Goal: Information Seeking & Learning: Learn about a topic

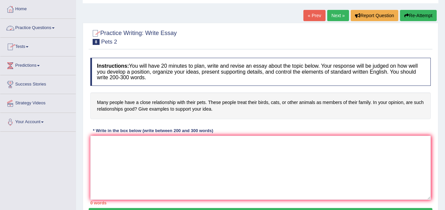
click at [55, 26] on link "Practice Questions" at bounding box center [37, 27] width 75 height 17
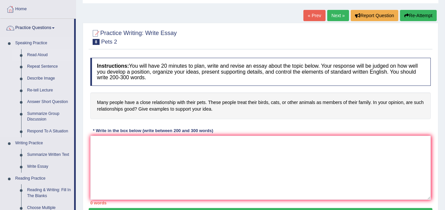
click at [46, 55] on link "Read Aloud" at bounding box center [49, 55] width 50 height 12
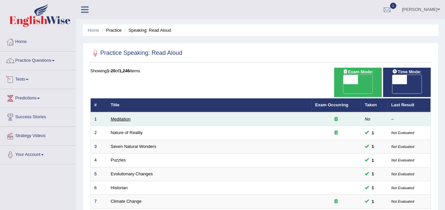
click at [123, 117] on link "Meditation" at bounding box center [121, 119] width 20 height 5
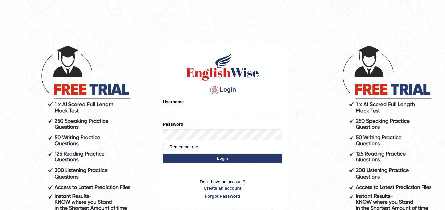
click at [167, 113] on input "Username" at bounding box center [222, 112] width 119 height 11
type input "roycas"
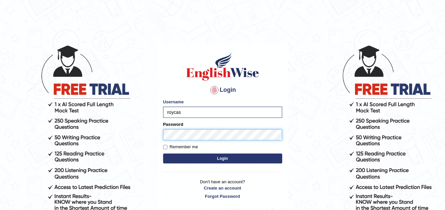
click at [163, 154] on button "Login" at bounding box center [222, 159] width 119 height 10
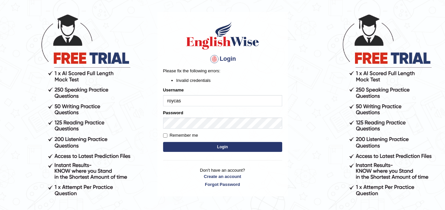
scroll to position [33, 0]
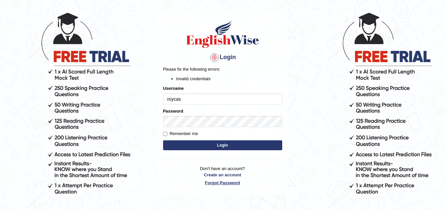
click at [231, 182] on link "Forgot Password" at bounding box center [222, 183] width 119 height 6
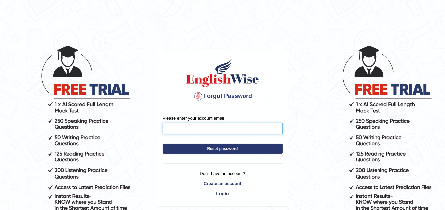
click at [197, 129] on input "Please enter your account email" at bounding box center [223, 128] width 120 height 11
type input "roycasanos143@gmail.com"
click at [228, 148] on button "Reset password" at bounding box center [223, 149] width 120 height 10
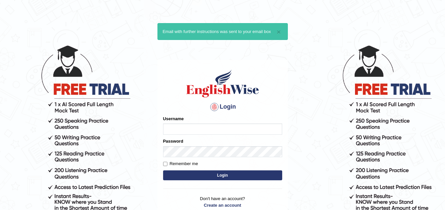
click at [192, 128] on input "Username" at bounding box center [222, 129] width 119 height 11
type input "roycas"
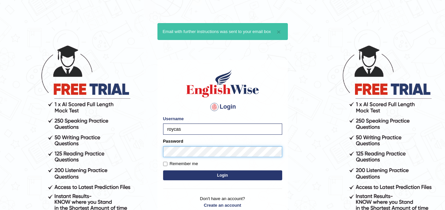
click at [163, 171] on button "Login" at bounding box center [222, 176] width 119 height 10
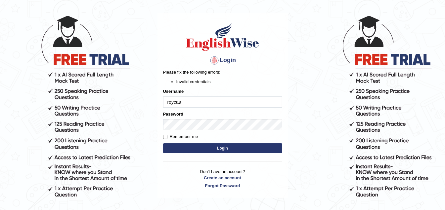
scroll to position [33, 0]
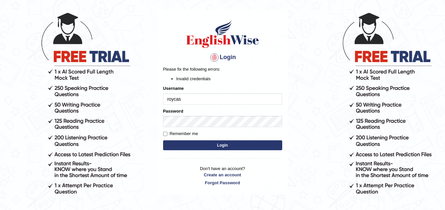
click at [226, 146] on button "Login" at bounding box center [222, 146] width 119 height 10
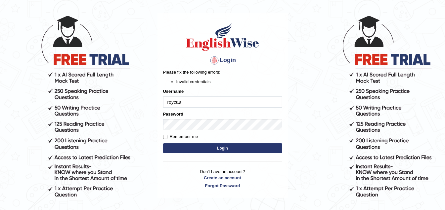
scroll to position [33, 0]
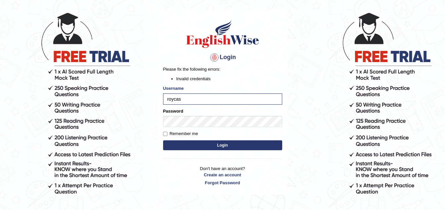
click at [223, 146] on button "Login" at bounding box center [222, 146] width 119 height 10
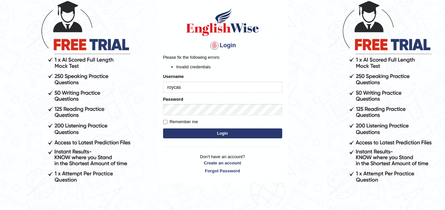
scroll to position [58, 0]
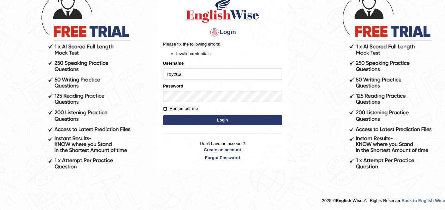
click at [165, 108] on input "Remember me" at bounding box center [165, 109] width 4 height 4
click at [163, 109] on div "Login Please fix the following errors: Invalid credentials Username roycas Pass…" at bounding box center [223, 77] width 130 height 185
click at [164, 109] on input "Remember me" at bounding box center [165, 109] width 4 height 4
checkbox input "true"
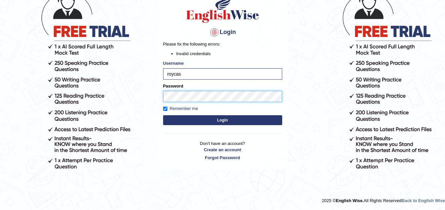
click at [148, 90] on body "Login Please fix the following errors: Invalid credentials Username roycas Pass…" at bounding box center [222, 69] width 445 height 210
click at [163, 115] on button "Login" at bounding box center [222, 120] width 119 height 10
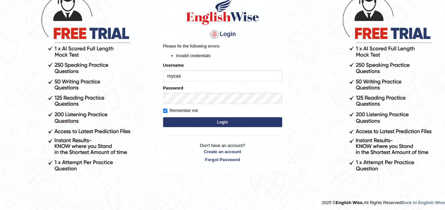
scroll to position [58, 0]
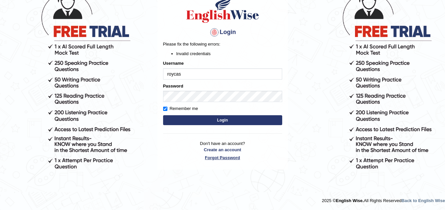
click at [230, 158] on link "Forgot Password" at bounding box center [222, 158] width 119 height 6
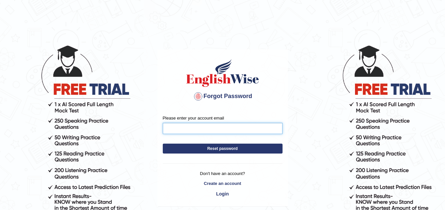
click at [187, 129] on input "Please enter your account email" at bounding box center [223, 128] width 120 height 11
type input "roycasanos143@gmail.com"
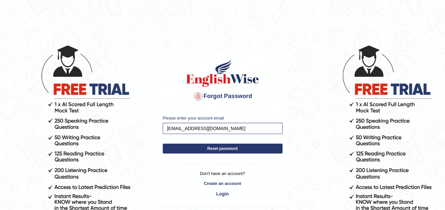
click at [225, 148] on button "Reset password" at bounding box center [223, 149] width 120 height 10
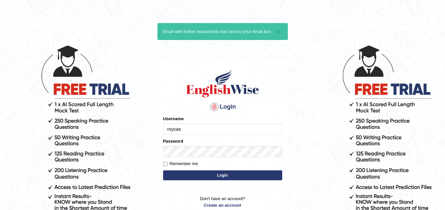
type input "roycas"
click at [174, 162] on label "Remember me" at bounding box center [180, 164] width 35 height 7
click at [167, 162] on input "Remember me" at bounding box center [165, 164] width 4 height 4
checkbox input "true"
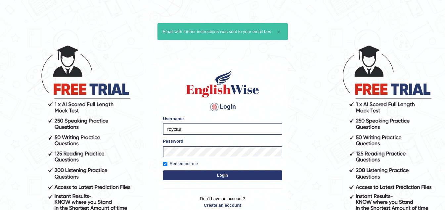
click at [221, 177] on button "Login" at bounding box center [222, 176] width 119 height 10
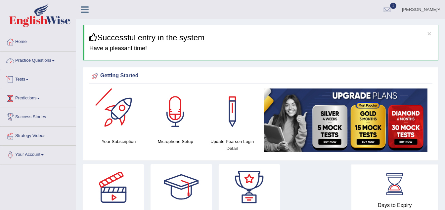
click at [56, 59] on link "Practice Questions" at bounding box center [37, 60] width 75 height 17
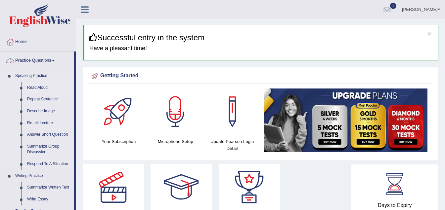
click at [37, 86] on link "Read Aloud" at bounding box center [49, 88] width 50 height 12
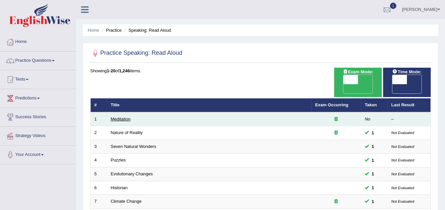
click at [118, 117] on link "Meditation" at bounding box center [121, 119] width 20 height 5
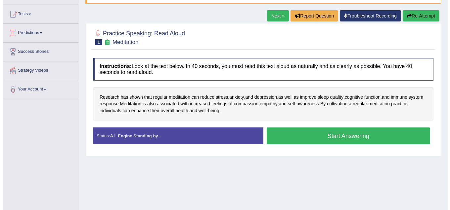
scroll to position [66, 0]
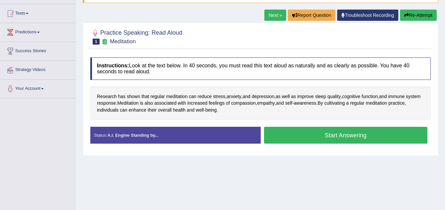
click at [343, 135] on button "Start Answering" at bounding box center [346, 135] width 164 height 17
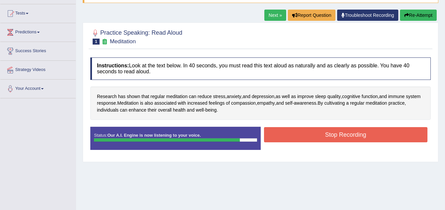
click at [331, 134] on button "Stop Recording" at bounding box center [346, 134] width 164 height 15
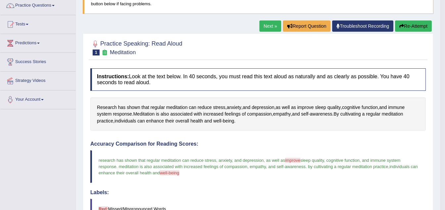
scroll to position [33, 0]
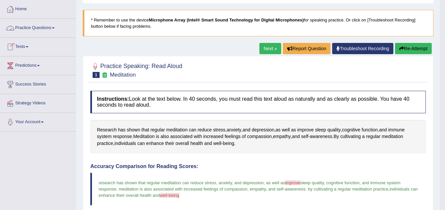
click at [270, 46] on link "Next »" at bounding box center [270, 48] width 22 height 11
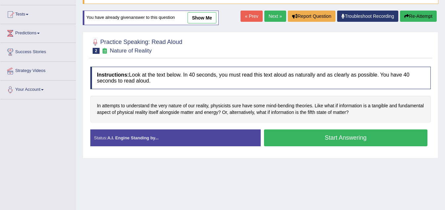
scroll to position [66, 0]
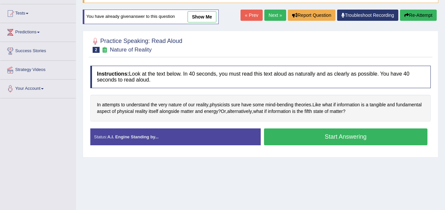
click at [339, 139] on button "Start Answering" at bounding box center [346, 137] width 164 height 17
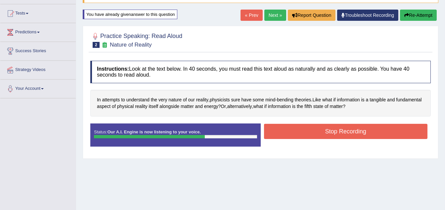
click at [339, 120] on div "Instructions: Look at the text below. In 40 seconds, you must read this text al…" at bounding box center [261, 107] width 344 height 98
click at [339, 131] on button "Stop Recording" at bounding box center [346, 131] width 164 height 15
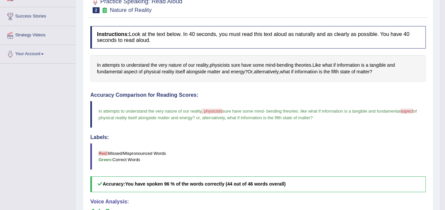
scroll to position [0, 0]
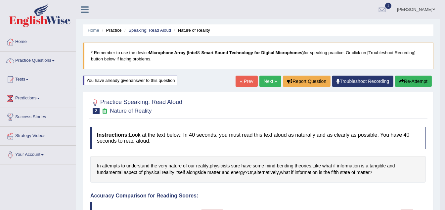
click at [263, 78] on link "Next »" at bounding box center [270, 81] width 22 height 11
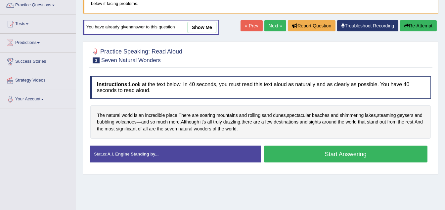
scroll to position [99, 0]
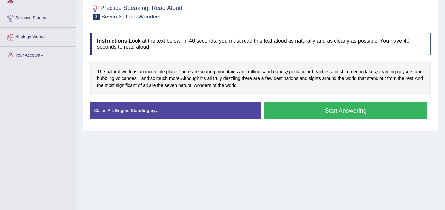
click at [331, 110] on button "Start Answering" at bounding box center [346, 110] width 164 height 17
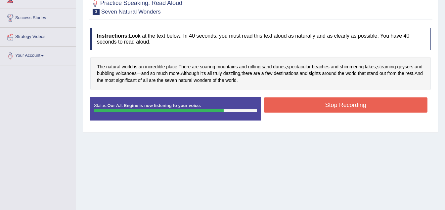
click at [335, 104] on button "Stop Recording" at bounding box center [346, 105] width 164 height 15
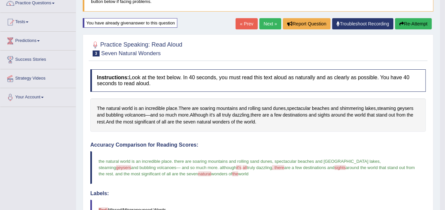
scroll to position [51, 0]
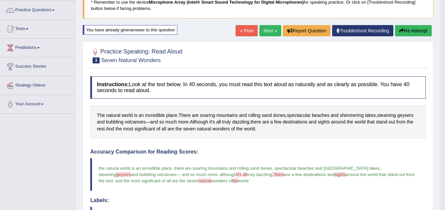
click at [269, 29] on link "Next »" at bounding box center [270, 30] width 22 height 11
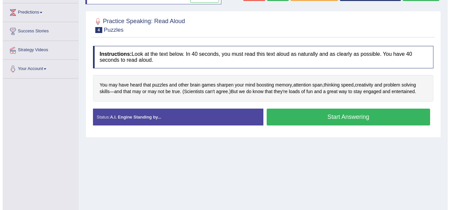
scroll to position [99, 0]
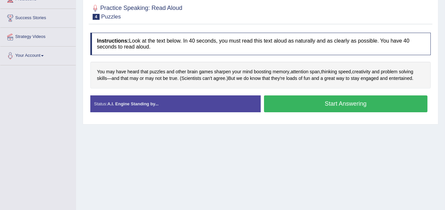
click at [327, 105] on button "Start Answering" at bounding box center [346, 104] width 164 height 17
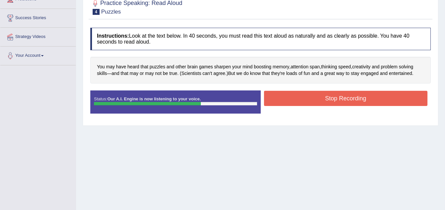
drag, startPoint x: 345, startPoint y: 98, endPoint x: 336, endPoint y: 115, distance: 19.0
click at [345, 99] on button "Stop Recording" at bounding box center [346, 98] width 164 height 15
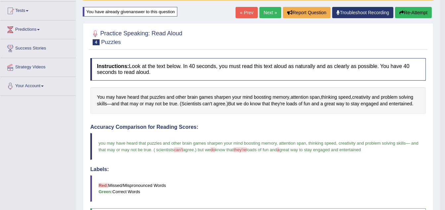
scroll to position [66, 0]
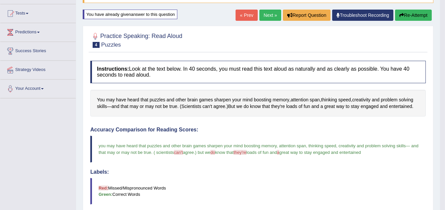
click at [275, 15] on link "Next »" at bounding box center [270, 15] width 22 height 11
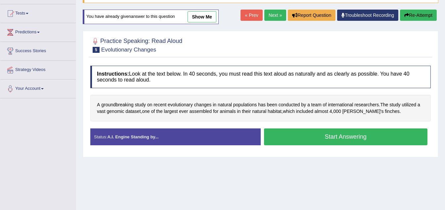
click at [332, 136] on button "Start Answering" at bounding box center [346, 137] width 164 height 17
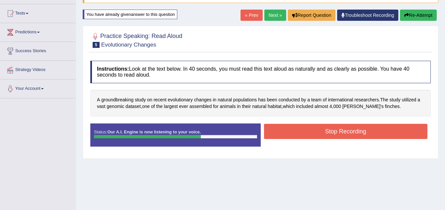
click at [344, 127] on button "Stop Recording" at bounding box center [346, 131] width 164 height 15
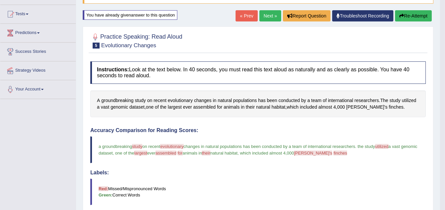
scroll to position [33, 0]
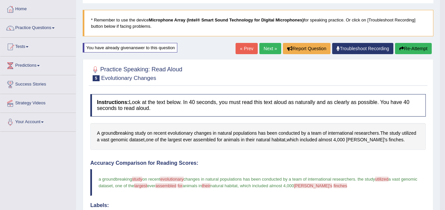
click at [266, 48] on link "Next »" at bounding box center [270, 48] width 22 height 11
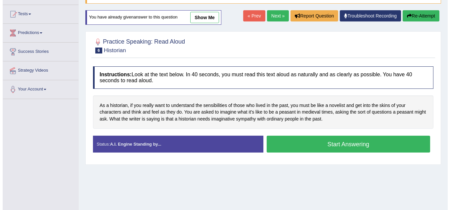
scroll to position [66, 0]
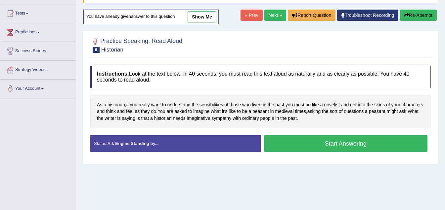
click at [344, 144] on button "Start Answering" at bounding box center [346, 143] width 164 height 17
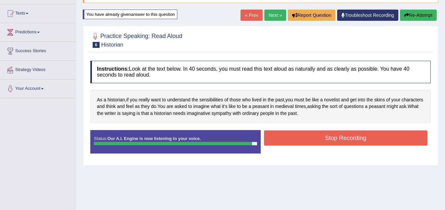
click at [346, 139] on button "Stop Recording" at bounding box center [346, 138] width 164 height 15
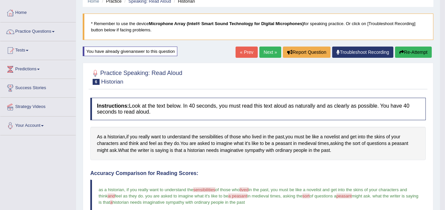
scroll to position [0, 0]
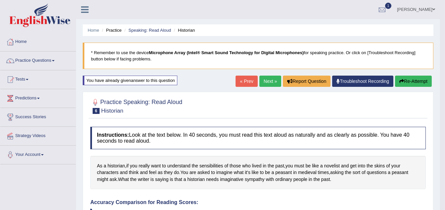
click at [268, 83] on link "Next »" at bounding box center [270, 81] width 22 height 11
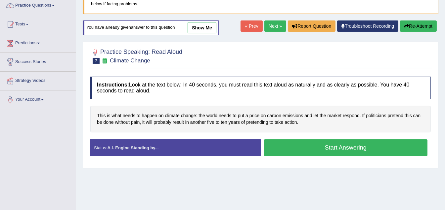
scroll to position [66, 0]
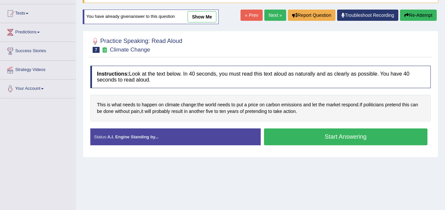
click at [342, 138] on button "Start Answering" at bounding box center [346, 137] width 164 height 17
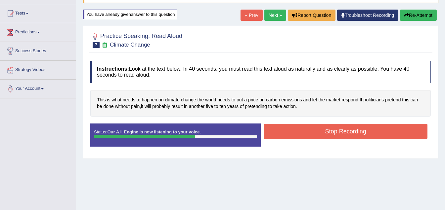
click at [344, 130] on button "Stop Recording" at bounding box center [346, 131] width 164 height 15
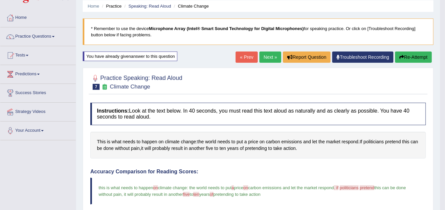
scroll to position [0, 0]
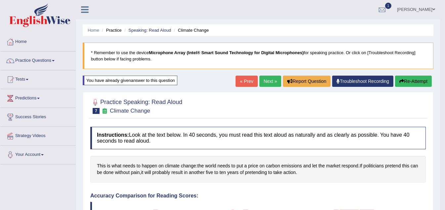
click at [264, 82] on link "Next »" at bounding box center [270, 81] width 22 height 11
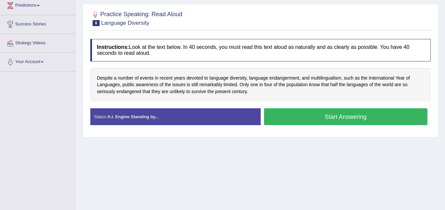
scroll to position [99, 0]
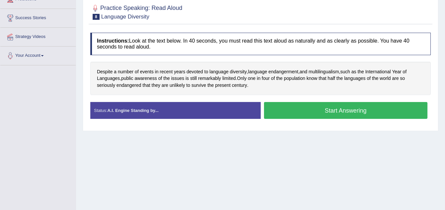
click at [341, 112] on button "Start Answering" at bounding box center [346, 110] width 164 height 17
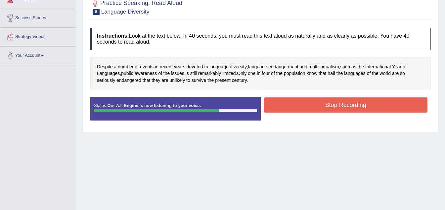
click at [332, 106] on button "Stop Recording" at bounding box center [346, 105] width 164 height 15
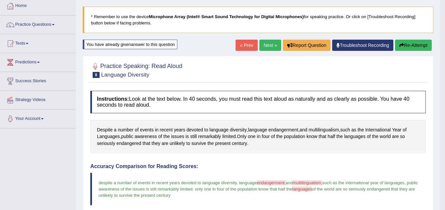
scroll to position [33, 0]
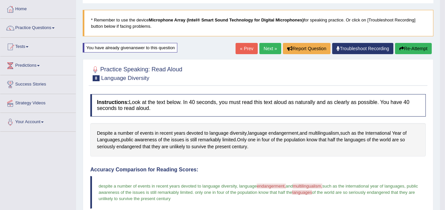
click at [269, 49] on link "Next »" at bounding box center [270, 48] width 22 height 11
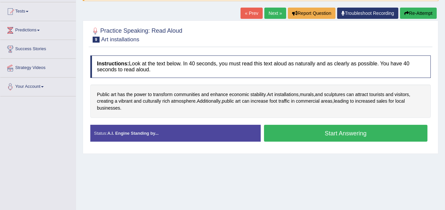
scroll to position [66, 0]
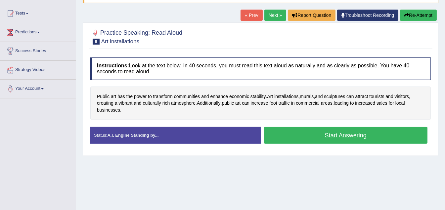
click at [345, 135] on button "Start Answering" at bounding box center [346, 135] width 164 height 17
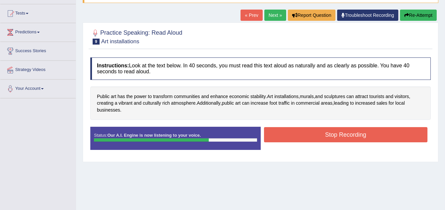
click at [327, 131] on button "Stop Recording" at bounding box center [346, 134] width 164 height 15
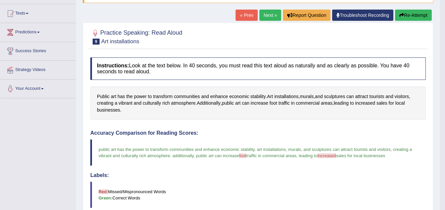
click at [271, 12] on link "Next »" at bounding box center [270, 15] width 22 height 11
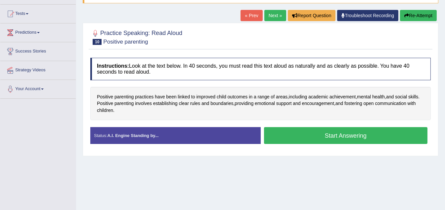
scroll to position [66, 0]
click at [315, 132] on button "Start Answering" at bounding box center [346, 135] width 164 height 17
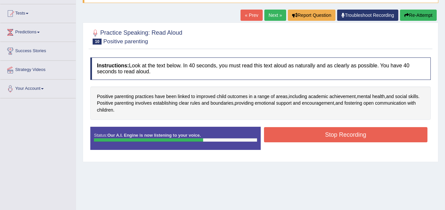
click at [322, 133] on button "Stop Recording" at bounding box center [346, 134] width 164 height 15
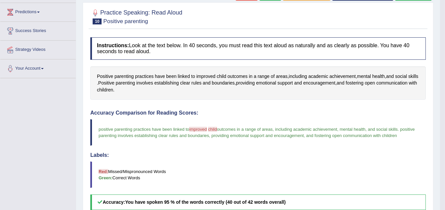
scroll to position [0, 0]
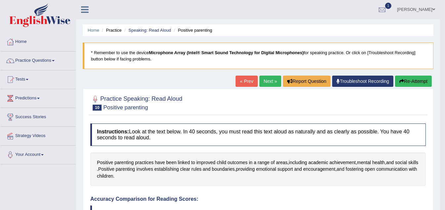
click at [266, 80] on link "Next »" at bounding box center [270, 81] width 22 height 11
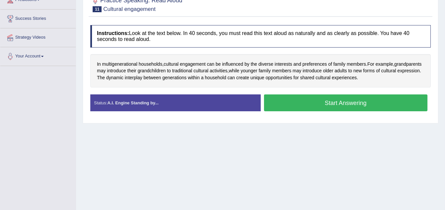
scroll to position [99, 0]
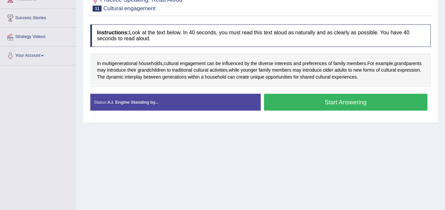
click at [338, 102] on button "Start Answering" at bounding box center [346, 102] width 164 height 17
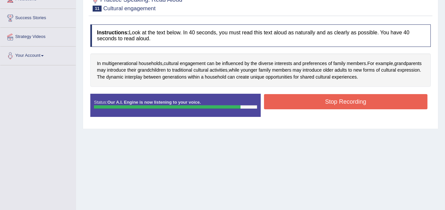
click at [346, 98] on button "Stop Recording" at bounding box center [346, 101] width 164 height 15
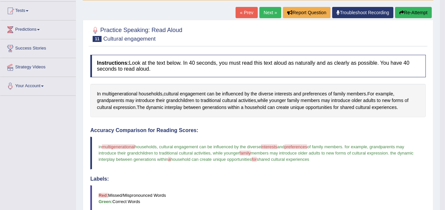
scroll to position [66, 0]
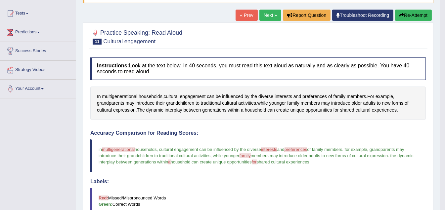
click at [266, 17] on link "Next »" at bounding box center [270, 15] width 22 height 11
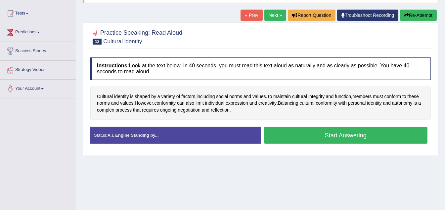
click at [334, 135] on button "Start Answering" at bounding box center [346, 135] width 164 height 17
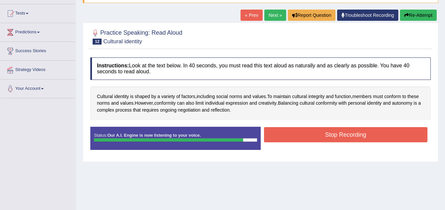
click at [346, 134] on button "Stop Recording" at bounding box center [346, 134] width 164 height 15
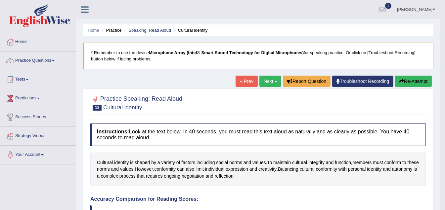
click at [264, 79] on link "Next »" at bounding box center [270, 81] width 22 height 11
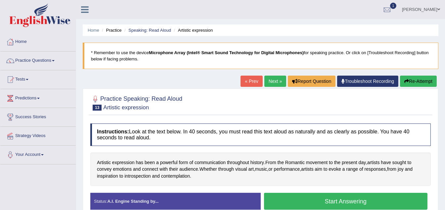
click at [269, 79] on link "Next »" at bounding box center [275, 81] width 22 height 11
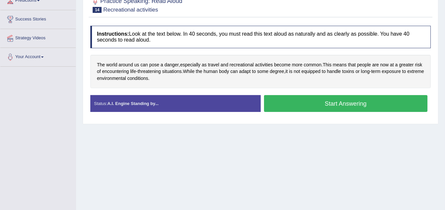
scroll to position [99, 0]
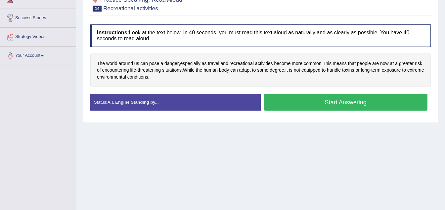
click at [316, 101] on button "Start Answering" at bounding box center [346, 102] width 164 height 17
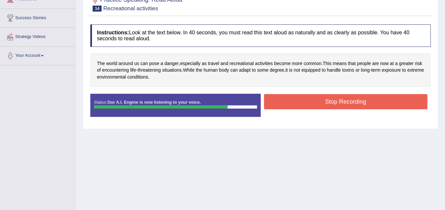
click at [336, 100] on button "Stop Recording" at bounding box center [346, 101] width 164 height 15
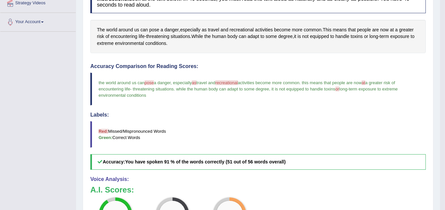
scroll to position [132, 0]
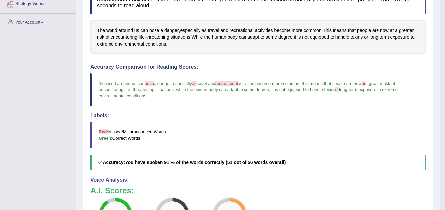
click at [235, 82] on span "recreational" at bounding box center [226, 83] width 23 height 5
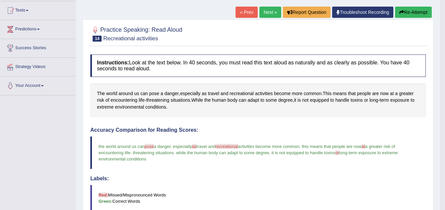
scroll to position [66, 0]
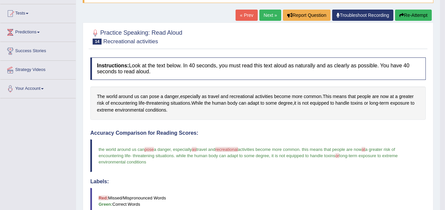
click at [237, 147] on span "recreational" at bounding box center [226, 149] width 23 height 5
drag, startPoint x: 237, startPoint y: 147, endPoint x: 240, endPoint y: 151, distance: 4.8
click at [238, 151] on span "recreational" at bounding box center [226, 149] width 23 height 5
click at [408, 15] on button "Re-Attempt" at bounding box center [413, 15] width 37 height 11
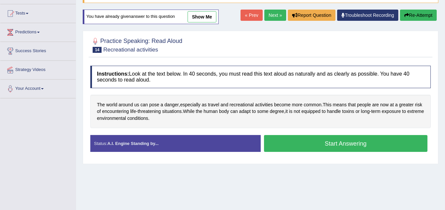
click at [349, 144] on button "Start Answering" at bounding box center [346, 143] width 164 height 17
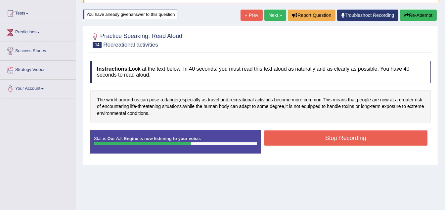
click at [332, 138] on button "Stop Recording" at bounding box center [346, 138] width 164 height 15
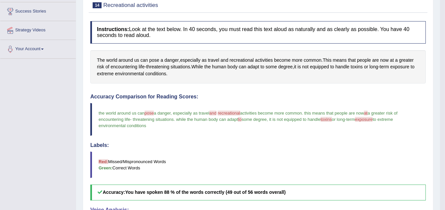
scroll to position [66, 0]
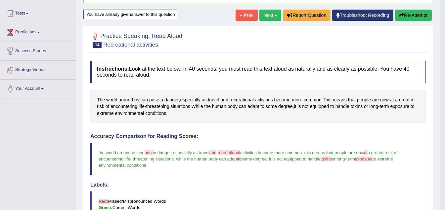
click at [266, 13] on link "Next »" at bounding box center [270, 15] width 22 height 11
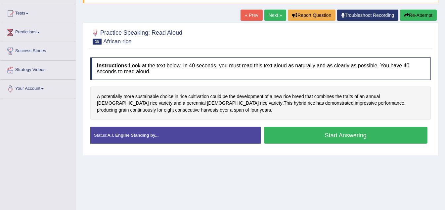
click at [333, 134] on button "Start Answering" at bounding box center [346, 135] width 164 height 17
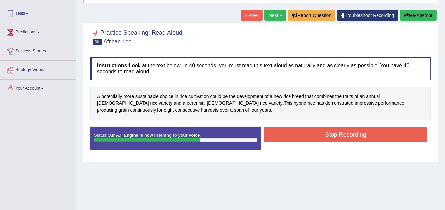
click at [339, 132] on button "Stop Recording" at bounding box center [346, 134] width 164 height 15
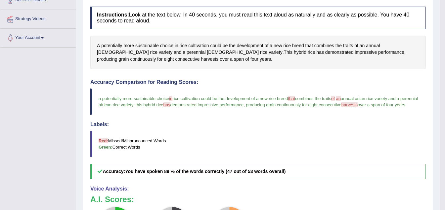
scroll to position [66, 0]
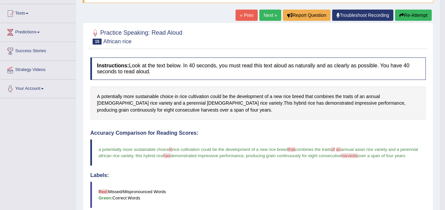
click at [270, 15] on link "Next »" at bounding box center [270, 15] width 22 height 11
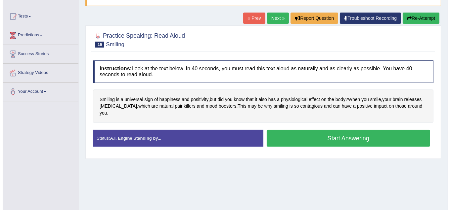
scroll to position [66, 0]
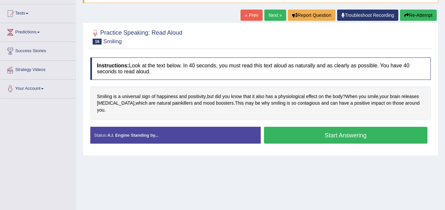
click at [341, 129] on button "Start Answering" at bounding box center [346, 135] width 164 height 17
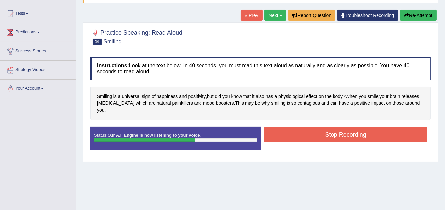
click at [342, 127] on button "Stop Recording" at bounding box center [346, 134] width 164 height 15
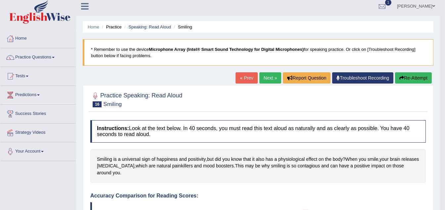
scroll to position [0, 0]
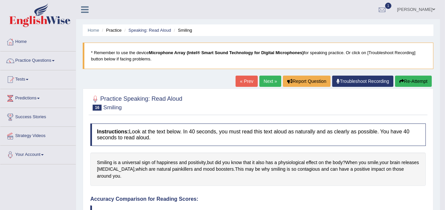
click at [264, 80] on link "Next »" at bounding box center [270, 81] width 22 height 11
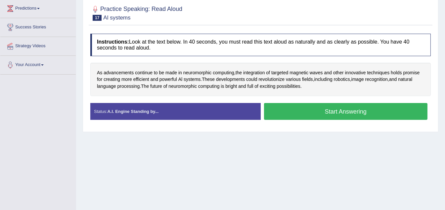
scroll to position [99, 0]
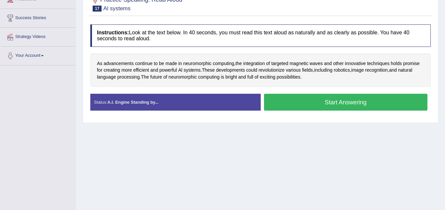
click at [345, 103] on button "Start Answering" at bounding box center [346, 102] width 164 height 17
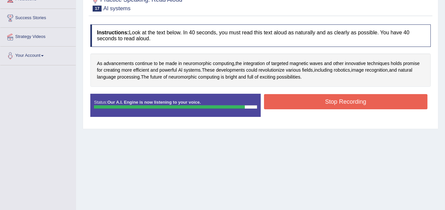
click at [345, 103] on button "Stop Recording" at bounding box center [346, 101] width 164 height 15
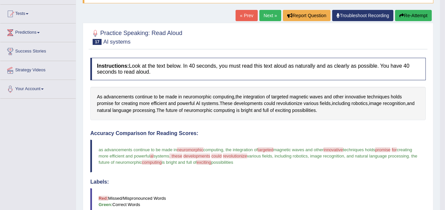
scroll to position [66, 0]
click at [408, 12] on button "Re-Attempt" at bounding box center [413, 15] width 37 height 11
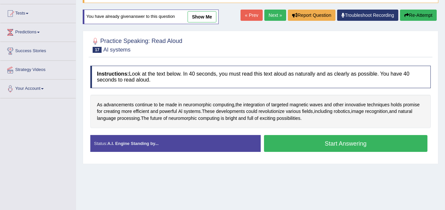
click at [274, 14] on link "Next »" at bounding box center [275, 15] width 22 height 11
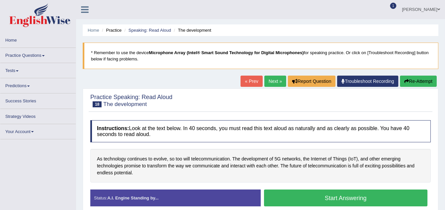
click at [354, 200] on button "Start Answering" at bounding box center [346, 198] width 164 height 17
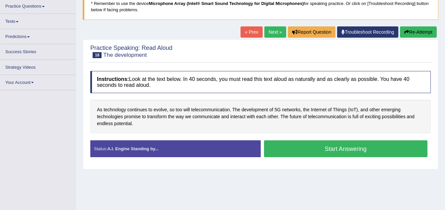
scroll to position [66, 0]
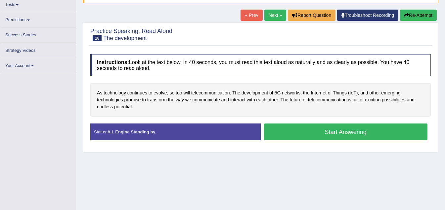
click at [344, 135] on button "Start Answering" at bounding box center [346, 132] width 164 height 17
click at [346, 132] on button "Start Answering" at bounding box center [346, 132] width 164 height 17
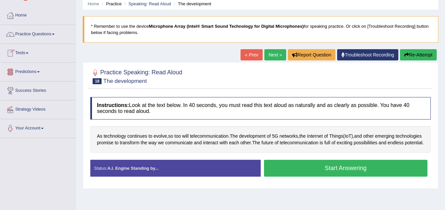
scroll to position [9, 0]
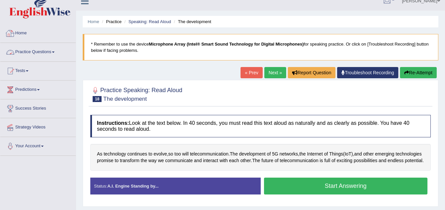
click at [58, 51] on link "Practice Questions" at bounding box center [37, 51] width 75 height 17
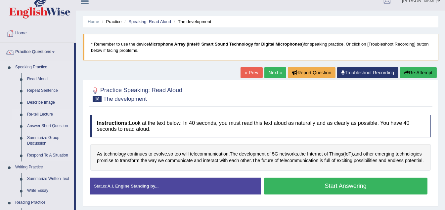
click at [45, 115] on link "Re-tell Lecture" at bounding box center [49, 115] width 50 height 12
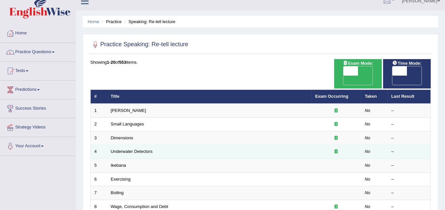
scroll to position [66, 0]
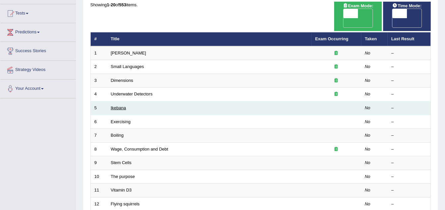
click at [116, 106] on link "Ikebana" at bounding box center [118, 108] width 15 height 5
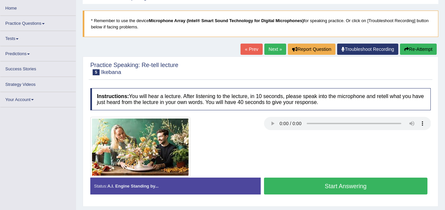
scroll to position [33, 0]
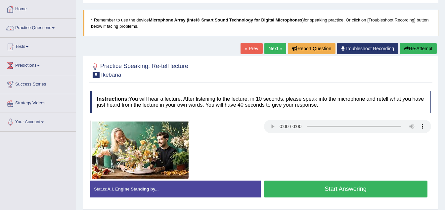
click at [56, 29] on link "Practice Questions" at bounding box center [37, 27] width 75 height 17
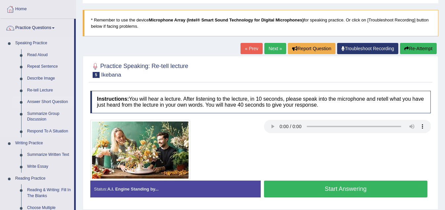
click at [53, 101] on link "Answer Short Question" at bounding box center [49, 102] width 50 height 12
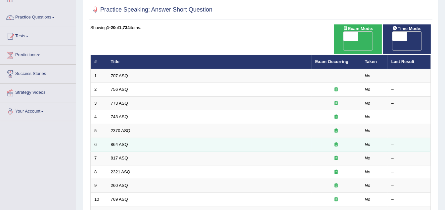
scroll to position [33, 0]
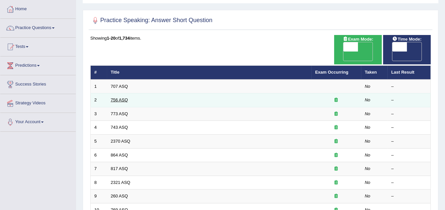
click at [119, 98] on link "756 ASQ" at bounding box center [119, 100] width 17 height 5
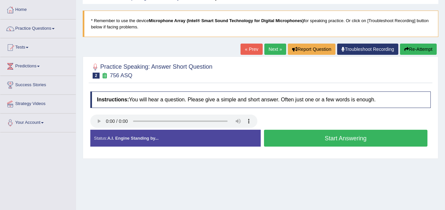
scroll to position [33, 0]
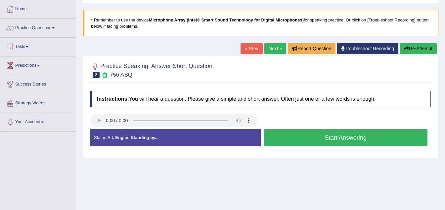
click at [338, 136] on button "Start Answering" at bounding box center [346, 137] width 164 height 17
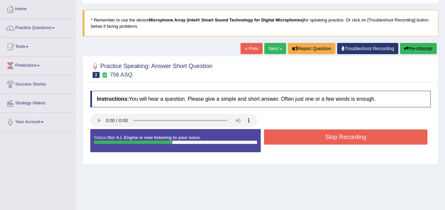
click at [339, 134] on button "Stop Recording" at bounding box center [346, 137] width 164 height 15
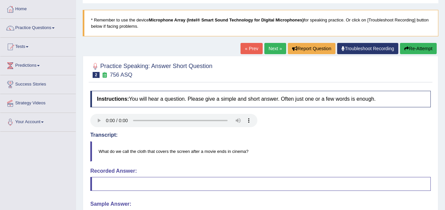
click at [275, 48] on link "Next »" at bounding box center [275, 48] width 22 height 11
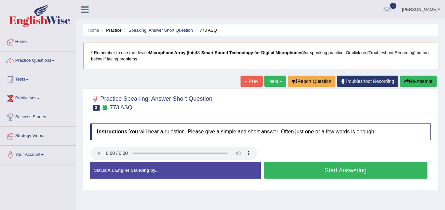
click at [313, 167] on button "Start Answering" at bounding box center [346, 170] width 164 height 17
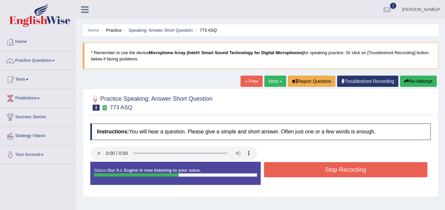
click at [333, 167] on button "Stop Recording" at bounding box center [346, 169] width 164 height 15
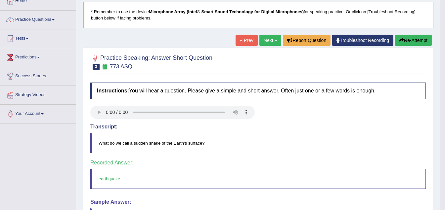
scroll to position [4, 0]
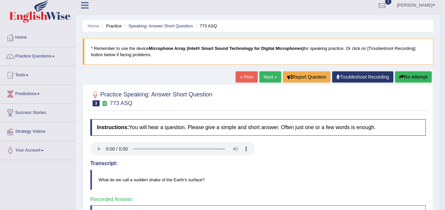
click at [266, 76] on link "Next »" at bounding box center [270, 76] width 22 height 11
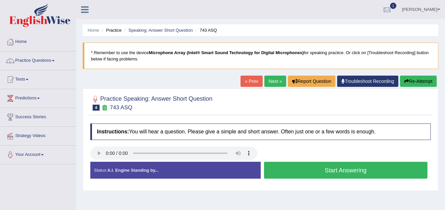
click at [348, 171] on button "Start Answering" at bounding box center [346, 170] width 164 height 17
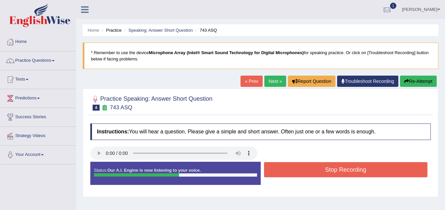
click at [334, 173] on button "Stop Recording" at bounding box center [346, 169] width 164 height 15
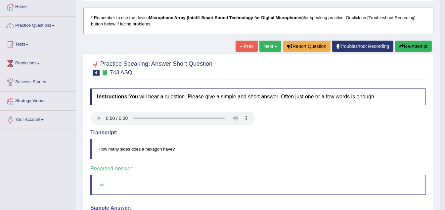
scroll to position [33, 0]
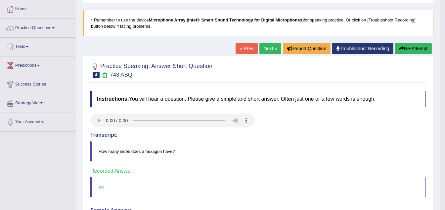
click at [265, 47] on link "Next »" at bounding box center [270, 48] width 22 height 11
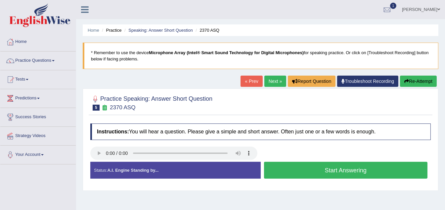
click at [342, 171] on button "Start Answering" at bounding box center [346, 170] width 164 height 17
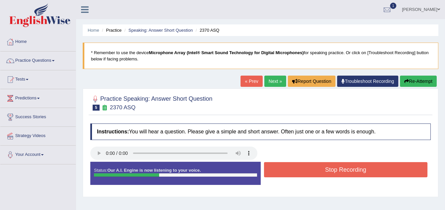
click at [335, 168] on button "Stop Recording" at bounding box center [346, 169] width 164 height 15
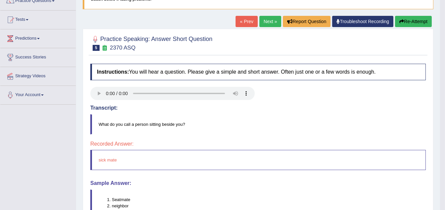
scroll to position [66, 0]
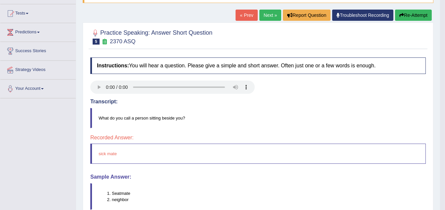
click at [268, 13] on link "Next »" at bounding box center [270, 15] width 22 height 11
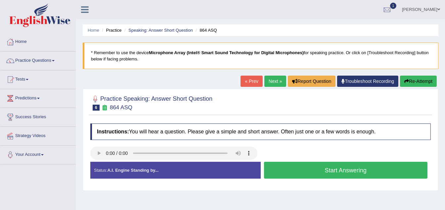
click at [342, 170] on button "Start Answering" at bounding box center [346, 170] width 164 height 17
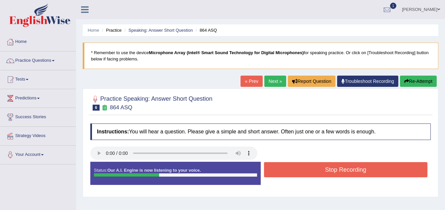
click at [336, 170] on button "Stop Recording" at bounding box center [346, 169] width 164 height 15
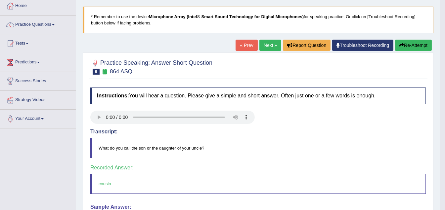
scroll to position [33, 0]
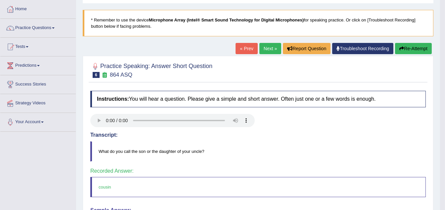
click at [263, 46] on link "Next »" at bounding box center [270, 48] width 22 height 11
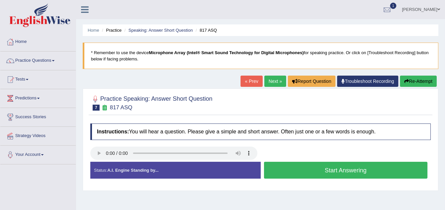
click at [348, 172] on button "Start Answering" at bounding box center [346, 170] width 164 height 17
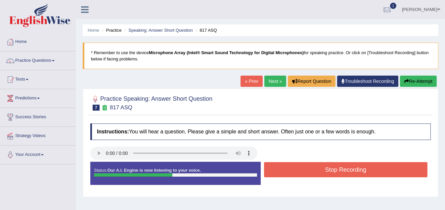
click at [338, 170] on button "Stop Recording" at bounding box center [346, 169] width 164 height 15
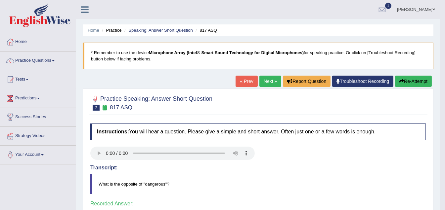
click at [268, 82] on link "Next »" at bounding box center [270, 81] width 22 height 11
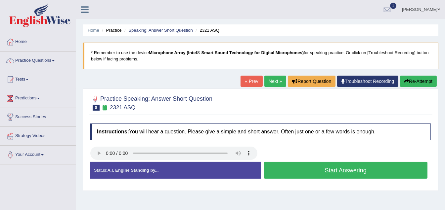
click at [339, 172] on button "Start Answering" at bounding box center [346, 170] width 164 height 17
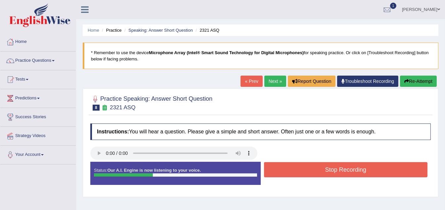
click at [342, 170] on button "Stop Recording" at bounding box center [346, 169] width 164 height 15
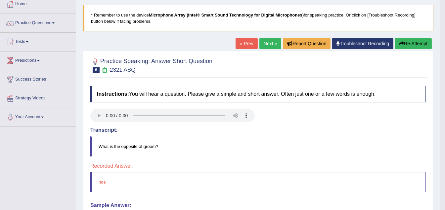
scroll to position [66, 0]
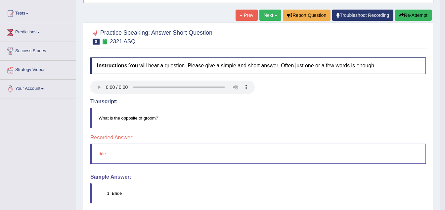
click at [267, 15] on link "Next »" at bounding box center [270, 15] width 22 height 11
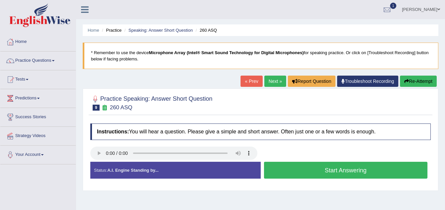
click at [344, 168] on button "Start Answering" at bounding box center [346, 170] width 164 height 17
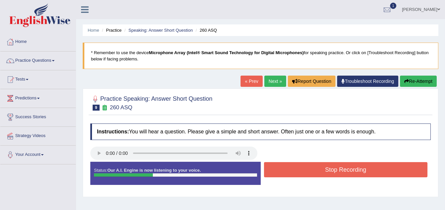
click at [344, 168] on button "Stop Recording" at bounding box center [346, 169] width 164 height 15
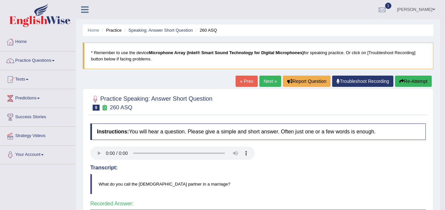
click at [263, 78] on link "Next »" at bounding box center [270, 81] width 22 height 11
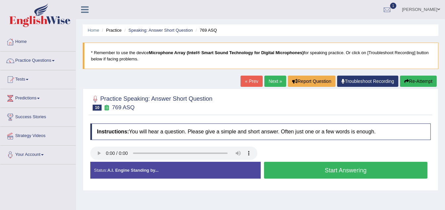
click at [349, 170] on button "Start Answering" at bounding box center [346, 170] width 164 height 17
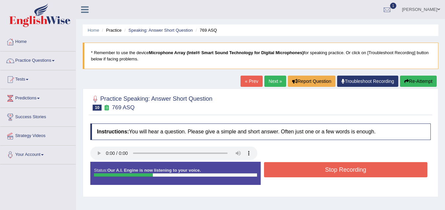
click at [349, 170] on button "Stop Recording" at bounding box center [346, 169] width 164 height 15
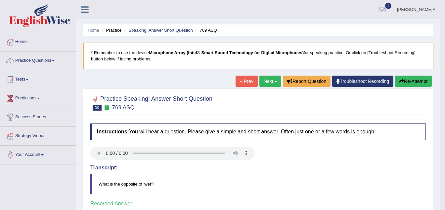
click at [272, 82] on link "Next »" at bounding box center [270, 81] width 22 height 11
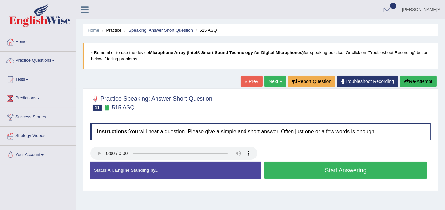
click at [343, 169] on button "Start Answering" at bounding box center [346, 170] width 164 height 17
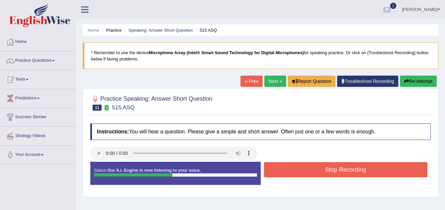
click at [343, 169] on button "Stop Recording" at bounding box center [346, 169] width 164 height 15
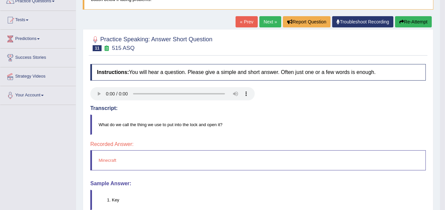
scroll to position [66, 0]
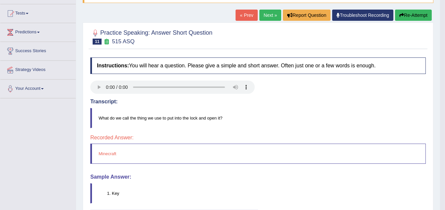
click at [264, 14] on link "Next »" at bounding box center [270, 15] width 22 height 11
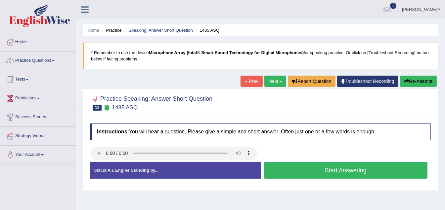
click at [350, 171] on button "Start Answering" at bounding box center [346, 170] width 164 height 17
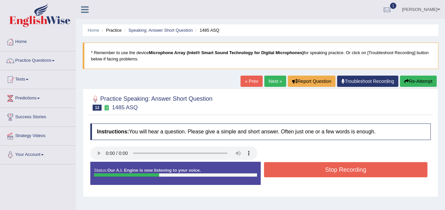
click at [350, 171] on button "Stop Recording" at bounding box center [346, 169] width 164 height 15
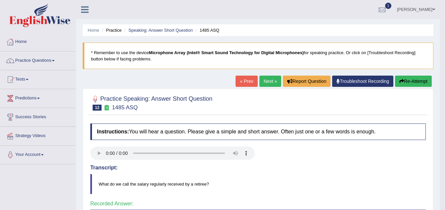
click at [267, 80] on link "Next »" at bounding box center [270, 81] width 22 height 11
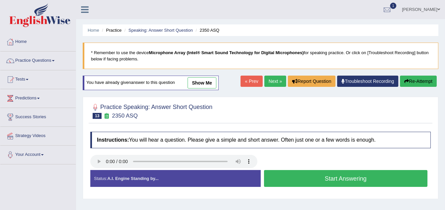
click at [352, 180] on button "Start Answering" at bounding box center [346, 178] width 164 height 17
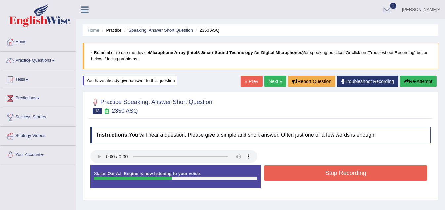
click at [352, 174] on button "Stop Recording" at bounding box center [346, 173] width 164 height 15
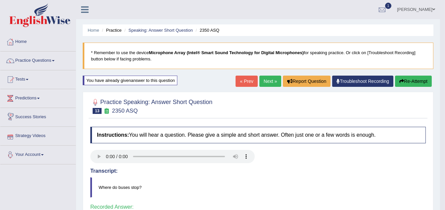
click at [271, 83] on link "Next »" at bounding box center [270, 81] width 22 height 11
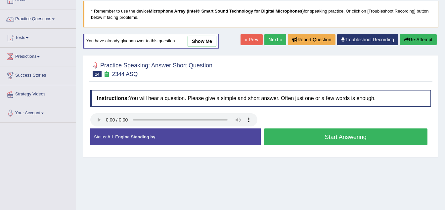
scroll to position [42, 0]
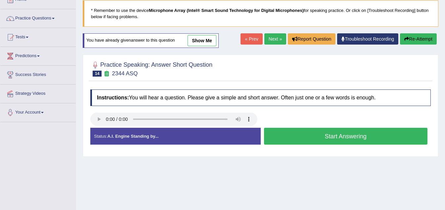
click at [325, 133] on button "Start Answering" at bounding box center [346, 136] width 164 height 17
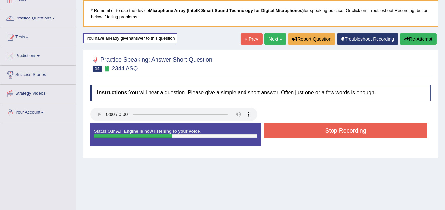
click at [343, 132] on button "Stop Recording" at bounding box center [346, 130] width 164 height 15
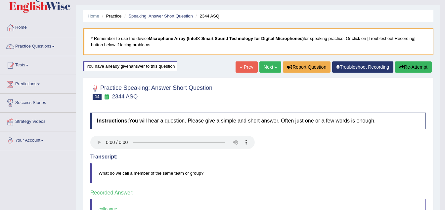
scroll to position [9, 0]
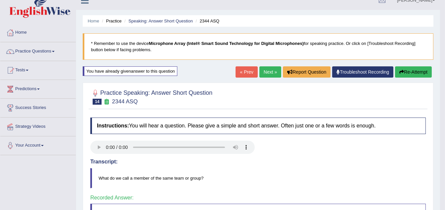
click at [271, 70] on link "Next »" at bounding box center [270, 72] width 22 height 11
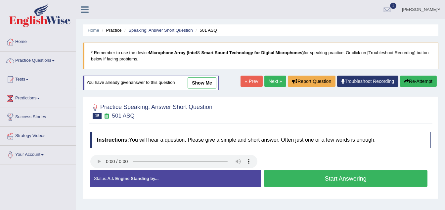
click at [339, 179] on button "Start Answering" at bounding box center [346, 178] width 164 height 17
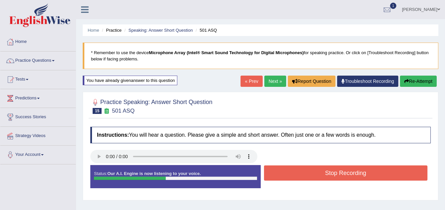
click at [341, 173] on button "Stop Recording" at bounding box center [346, 173] width 164 height 15
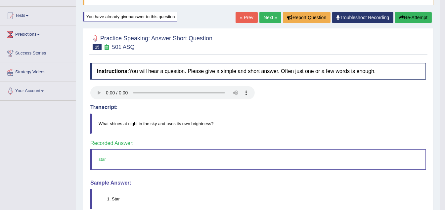
scroll to position [66, 0]
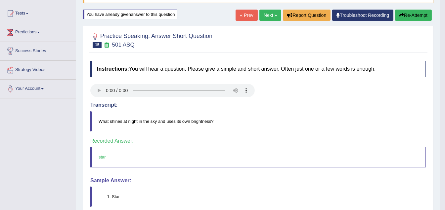
click at [264, 14] on link "Next »" at bounding box center [270, 15] width 22 height 11
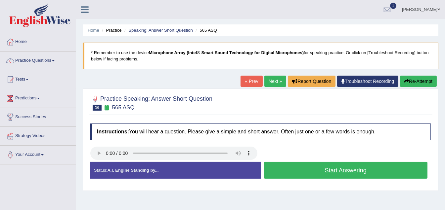
click at [341, 170] on button "Start Answering" at bounding box center [346, 170] width 164 height 17
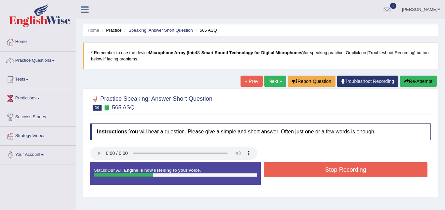
click at [339, 170] on button "Stop Recording" at bounding box center [346, 169] width 164 height 15
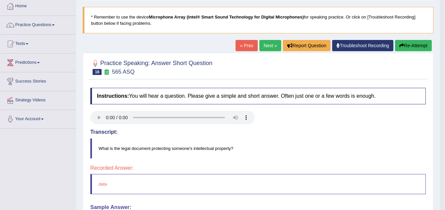
scroll to position [33, 0]
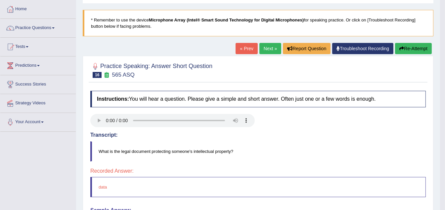
click at [264, 49] on link "Next »" at bounding box center [270, 48] width 22 height 11
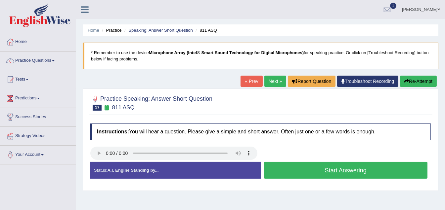
click at [343, 171] on button "Start Answering" at bounding box center [346, 170] width 164 height 17
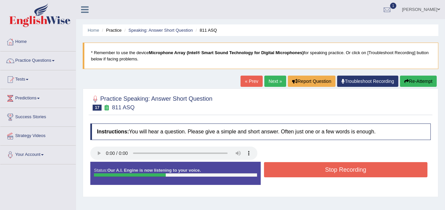
click at [344, 171] on button "Stop Recording" at bounding box center [346, 169] width 164 height 15
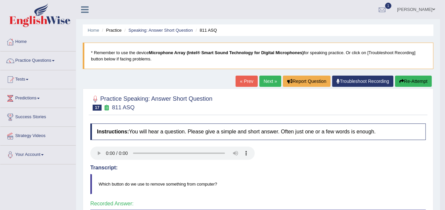
click at [264, 79] on link "Next »" at bounding box center [270, 81] width 22 height 11
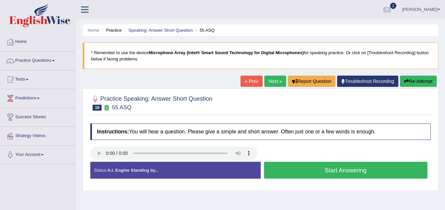
click at [342, 171] on button "Start Answering" at bounding box center [346, 170] width 164 height 17
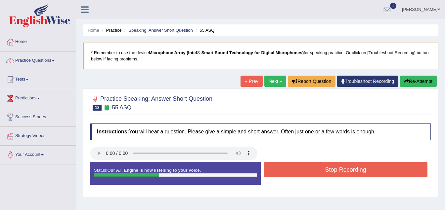
click at [346, 171] on button "Stop Recording" at bounding box center [346, 169] width 164 height 15
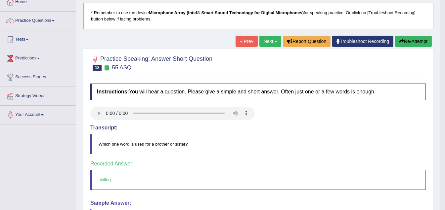
scroll to position [33, 0]
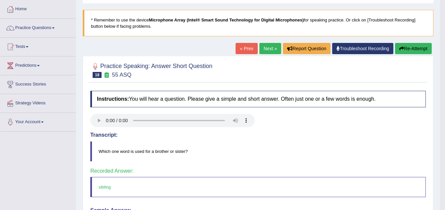
click at [267, 47] on link "Next »" at bounding box center [270, 48] width 22 height 11
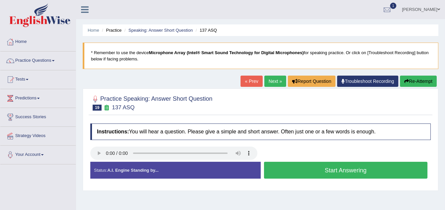
click at [349, 168] on button "Start Answering" at bounding box center [346, 170] width 164 height 17
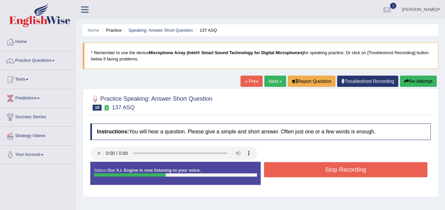
click at [339, 168] on button "Stop Recording" at bounding box center [346, 169] width 164 height 15
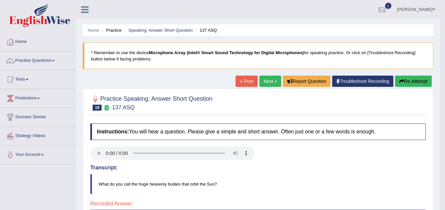
click at [266, 81] on link "Next »" at bounding box center [270, 81] width 22 height 11
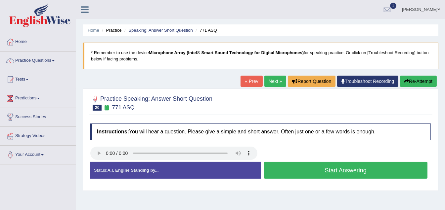
click at [337, 167] on button "Start Answering" at bounding box center [346, 170] width 164 height 17
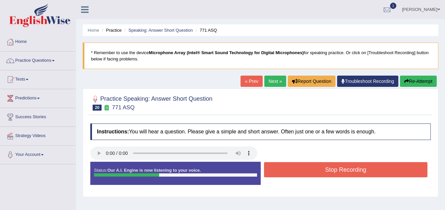
click at [337, 168] on button "Stop Recording" at bounding box center [346, 169] width 164 height 15
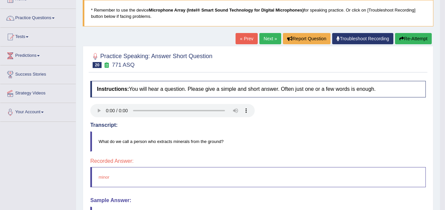
scroll to position [33, 0]
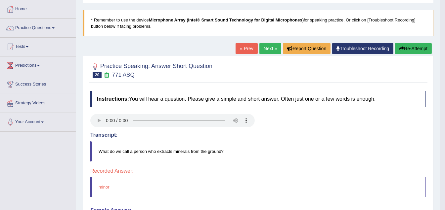
click at [265, 47] on link "Next »" at bounding box center [270, 48] width 22 height 11
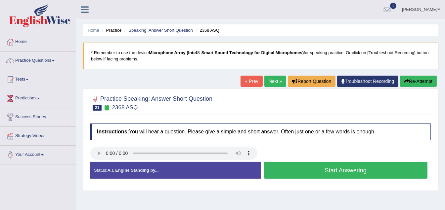
click at [342, 167] on button "Start Answering" at bounding box center [346, 170] width 164 height 17
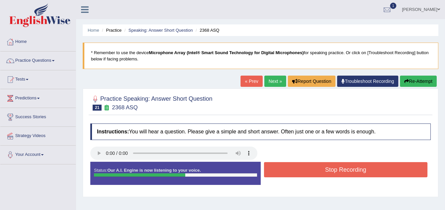
click at [345, 170] on button "Stop Recording" at bounding box center [346, 169] width 164 height 15
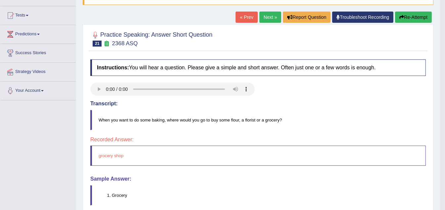
scroll to position [66, 0]
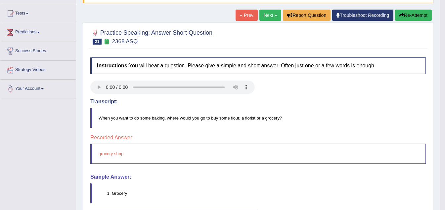
click at [264, 15] on link "Next »" at bounding box center [270, 15] width 22 height 11
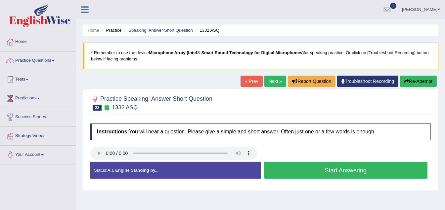
click at [338, 168] on button "Start Answering" at bounding box center [346, 170] width 164 height 17
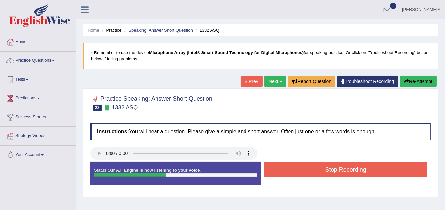
click at [330, 168] on button "Stop Recording" at bounding box center [346, 169] width 164 height 15
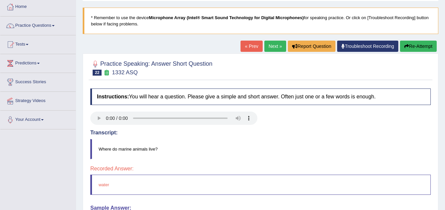
scroll to position [66, 0]
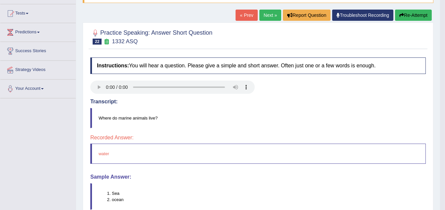
click at [263, 15] on link "Next »" at bounding box center [270, 15] width 22 height 11
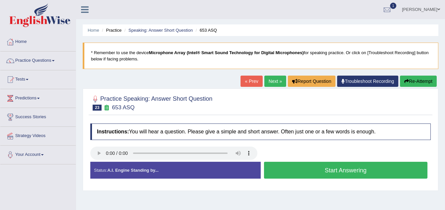
click at [330, 170] on button "Start Answering" at bounding box center [346, 170] width 164 height 17
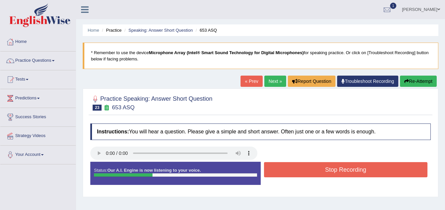
click at [330, 170] on button "Stop Recording" at bounding box center [346, 169] width 164 height 15
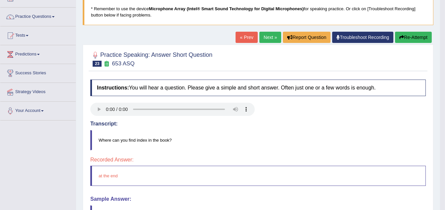
scroll to position [66, 0]
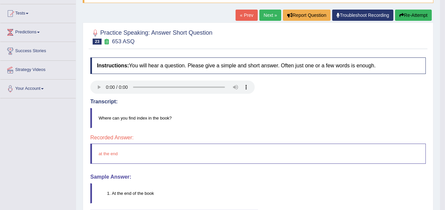
click at [261, 12] on link "Next »" at bounding box center [270, 15] width 22 height 11
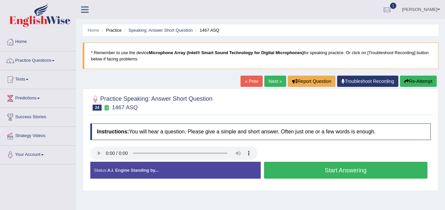
click at [340, 173] on button "Start Answering" at bounding box center [346, 170] width 164 height 17
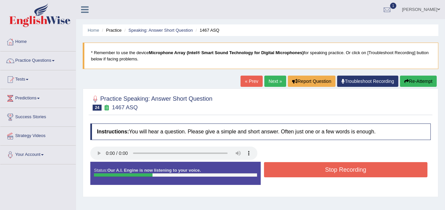
click at [340, 173] on button "Stop Recording" at bounding box center [346, 169] width 164 height 15
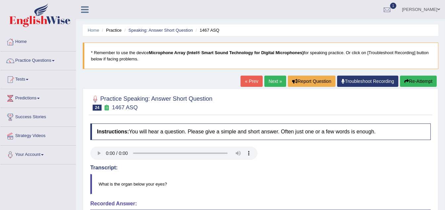
click at [271, 76] on link "Next »" at bounding box center [275, 81] width 22 height 11
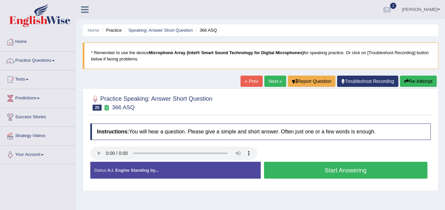
click at [346, 174] on button "Start Answering" at bounding box center [346, 170] width 164 height 17
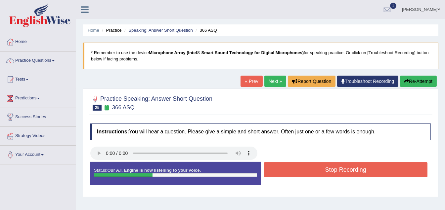
click at [346, 174] on button "Stop Recording" at bounding box center [346, 169] width 164 height 15
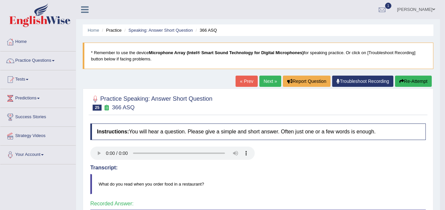
click at [270, 78] on link "Next »" at bounding box center [270, 81] width 22 height 11
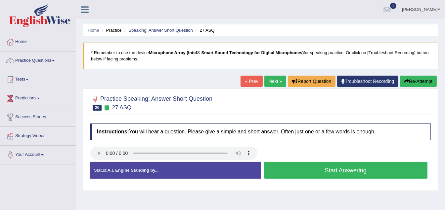
click at [339, 170] on button "Start Answering" at bounding box center [346, 170] width 164 height 17
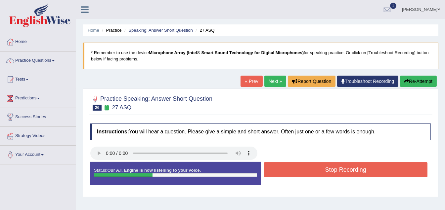
click at [338, 170] on button "Stop Recording" at bounding box center [346, 169] width 164 height 15
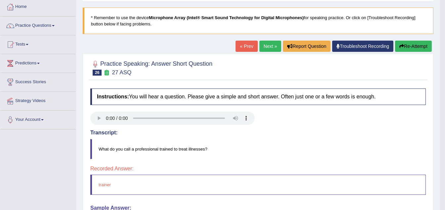
scroll to position [33, 0]
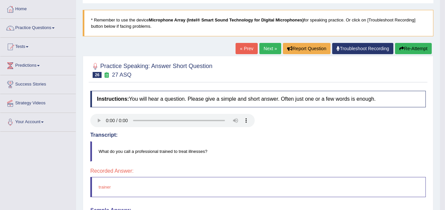
click at [264, 48] on link "Next »" at bounding box center [270, 48] width 22 height 11
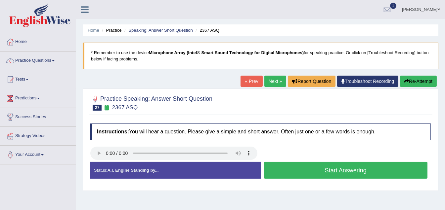
click at [361, 171] on button "Start Answering" at bounding box center [346, 170] width 164 height 17
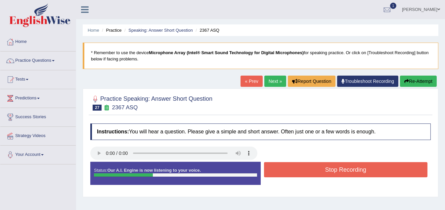
click at [349, 171] on button "Stop Recording" at bounding box center [346, 169] width 164 height 15
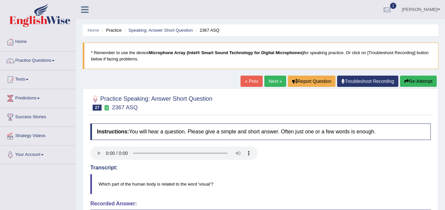
click at [275, 82] on link "Next »" at bounding box center [275, 81] width 22 height 11
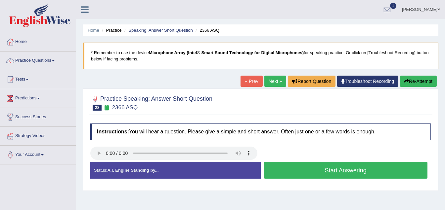
click at [338, 172] on button "Start Answering" at bounding box center [346, 170] width 164 height 17
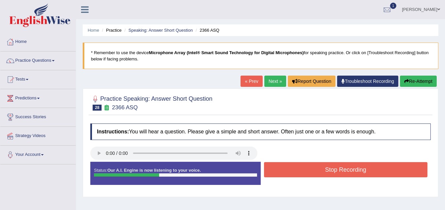
click at [338, 172] on button "Stop Recording" at bounding box center [346, 169] width 164 height 15
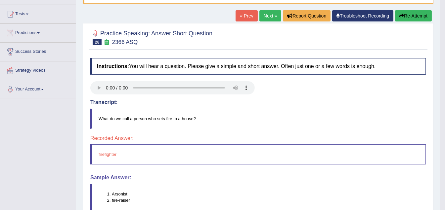
scroll to position [66, 0]
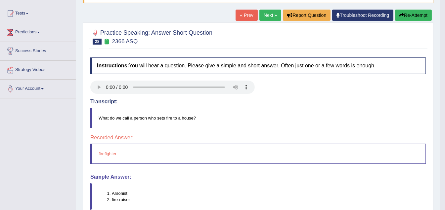
drag, startPoint x: 262, startPoint y: 15, endPoint x: 262, endPoint y: 23, distance: 7.9
click at [262, 15] on link "Next »" at bounding box center [270, 15] width 22 height 11
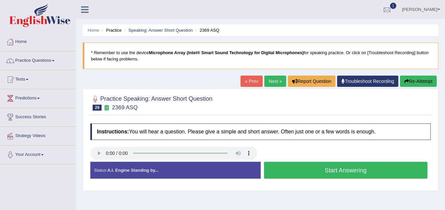
click at [335, 172] on button "Start Answering" at bounding box center [346, 170] width 164 height 17
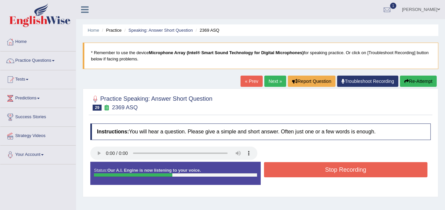
click at [337, 170] on button "Stop Recording" at bounding box center [346, 169] width 164 height 15
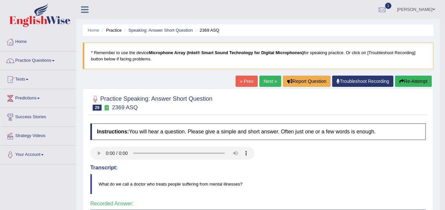
click at [262, 82] on link "Next »" at bounding box center [270, 81] width 22 height 11
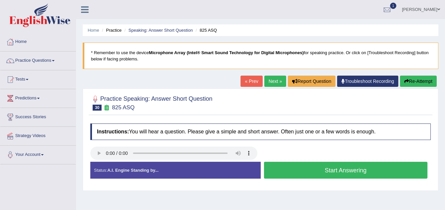
click at [352, 169] on button "Start Answering" at bounding box center [346, 170] width 164 height 17
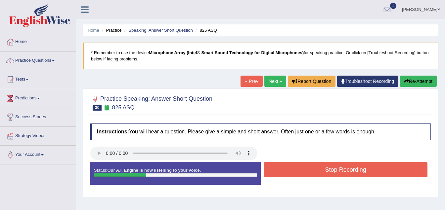
click at [352, 169] on button "Stop Recording" at bounding box center [346, 169] width 164 height 15
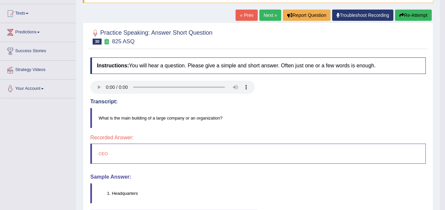
scroll to position [33, 0]
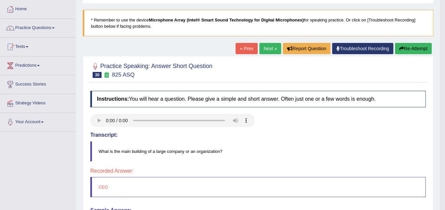
click at [265, 48] on link "Next »" at bounding box center [270, 48] width 22 height 11
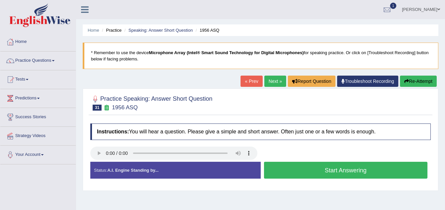
click at [337, 169] on button "Start Answering" at bounding box center [346, 170] width 164 height 17
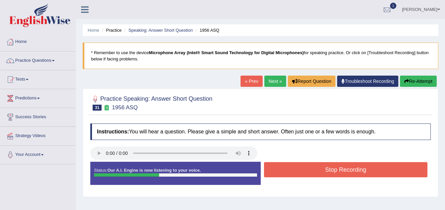
click at [337, 169] on button "Stop Recording" at bounding box center [346, 169] width 164 height 15
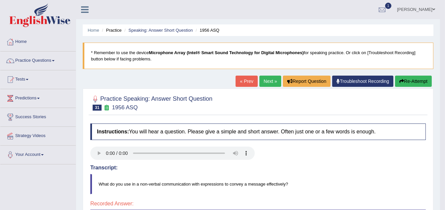
click at [269, 76] on link "Next »" at bounding box center [270, 81] width 22 height 11
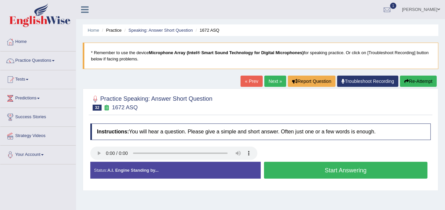
click at [335, 170] on button "Start Answering" at bounding box center [346, 170] width 164 height 17
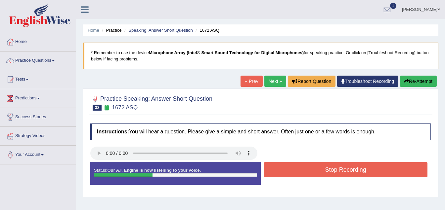
click at [335, 170] on button "Stop Recording" at bounding box center [346, 169] width 164 height 15
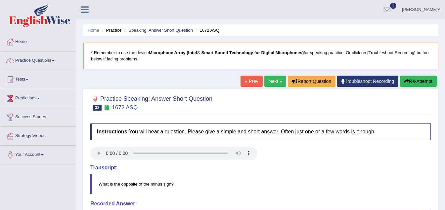
click at [274, 81] on link "Next »" at bounding box center [275, 81] width 22 height 11
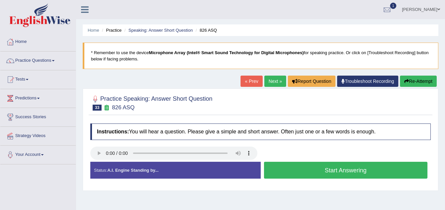
click at [340, 171] on button "Start Answering" at bounding box center [346, 170] width 164 height 17
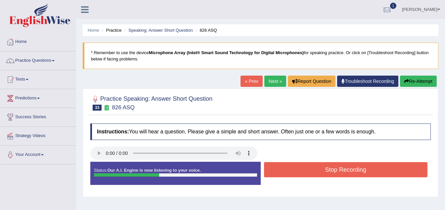
click at [340, 171] on button "Stop Recording" at bounding box center [346, 169] width 164 height 15
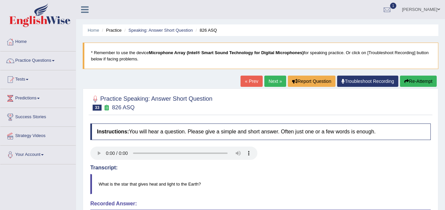
click at [277, 84] on link "Next »" at bounding box center [275, 81] width 22 height 11
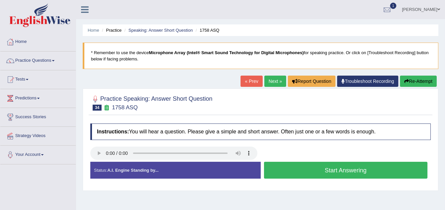
click at [337, 171] on button "Start Answering" at bounding box center [346, 170] width 164 height 17
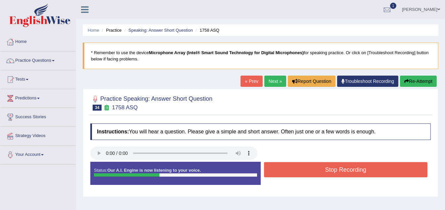
click at [337, 171] on button "Stop Recording" at bounding box center [346, 169] width 164 height 15
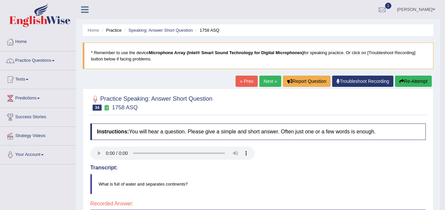
click at [268, 81] on link "Next »" at bounding box center [270, 81] width 22 height 11
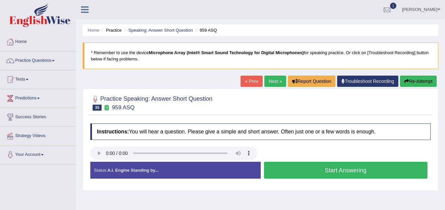
click at [359, 173] on button "Start Answering" at bounding box center [346, 170] width 164 height 17
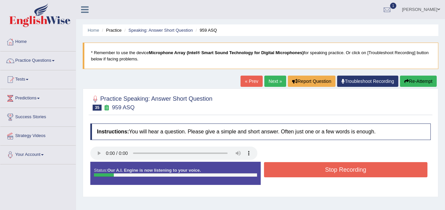
click at [359, 173] on button "Stop Recording" at bounding box center [346, 169] width 164 height 15
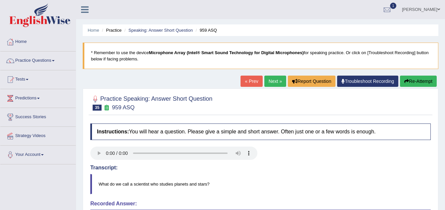
click at [275, 81] on link "Next »" at bounding box center [275, 81] width 22 height 11
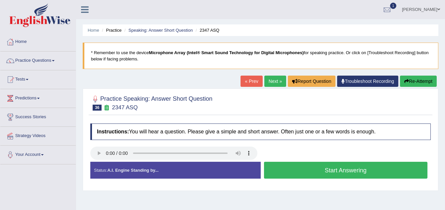
click at [334, 172] on button "Start Answering" at bounding box center [346, 170] width 164 height 17
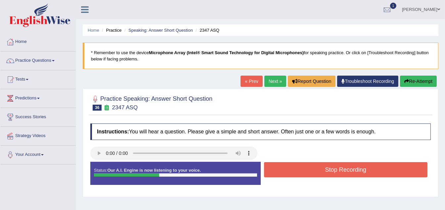
click at [333, 171] on button "Stop Recording" at bounding box center [346, 169] width 164 height 15
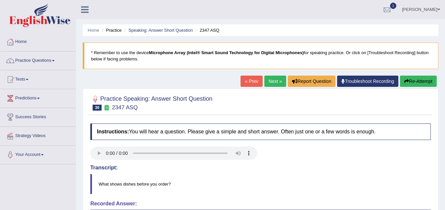
click at [270, 82] on link "Next »" at bounding box center [275, 81] width 22 height 11
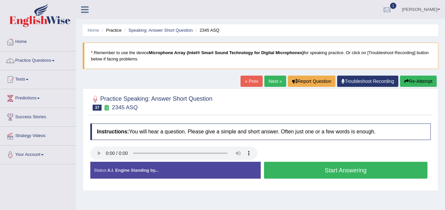
click at [349, 173] on button "Start Answering" at bounding box center [346, 170] width 164 height 17
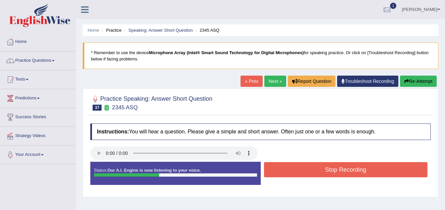
click at [349, 172] on button "Stop Recording" at bounding box center [346, 169] width 164 height 15
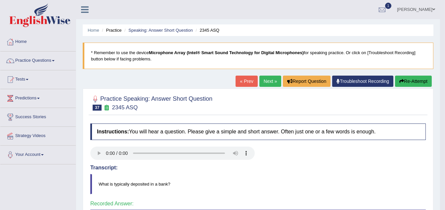
click at [265, 81] on link "Next »" at bounding box center [270, 81] width 22 height 11
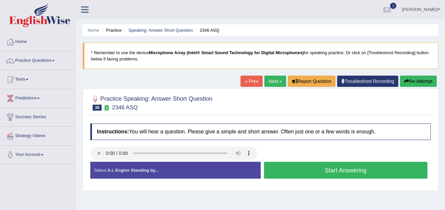
click at [336, 169] on button "Start Answering" at bounding box center [346, 170] width 164 height 17
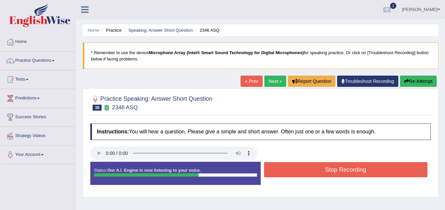
click at [336, 170] on button "Stop Recording" at bounding box center [346, 169] width 164 height 15
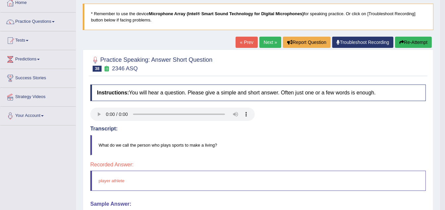
scroll to position [33, 0]
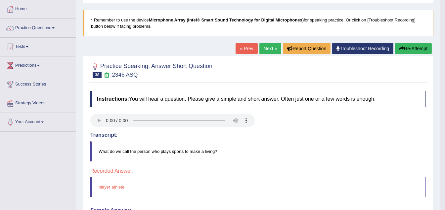
click at [266, 44] on link "Next »" at bounding box center [270, 48] width 22 height 11
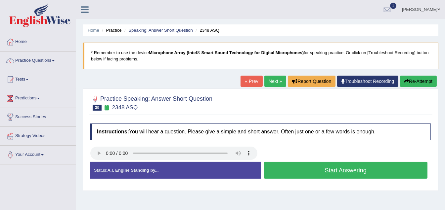
click at [328, 169] on button "Start Answering" at bounding box center [346, 170] width 164 height 17
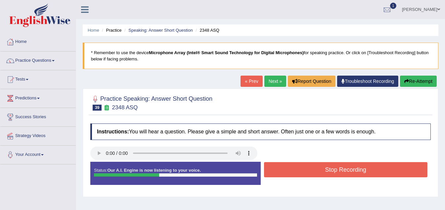
click at [336, 168] on button "Stop Recording" at bounding box center [346, 169] width 164 height 15
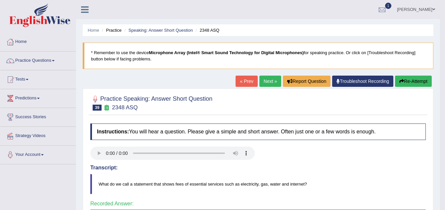
click at [264, 78] on link "Next »" at bounding box center [270, 81] width 22 height 11
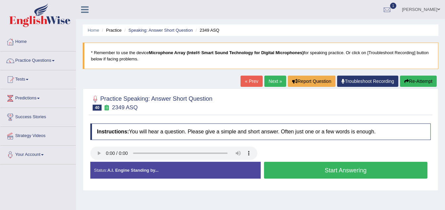
click at [340, 169] on button "Start Answering" at bounding box center [346, 170] width 164 height 17
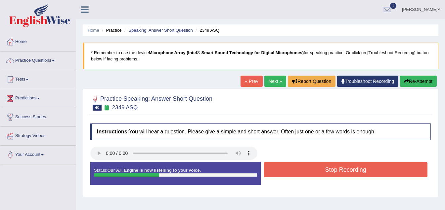
click at [337, 169] on button "Stop Recording" at bounding box center [346, 169] width 164 height 15
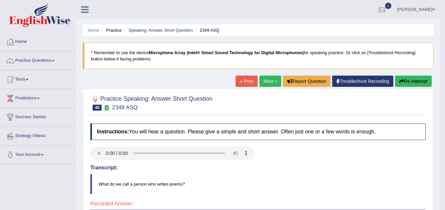
click at [57, 62] on link "Practice Questions" at bounding box center [37, 60] width 75 height 17
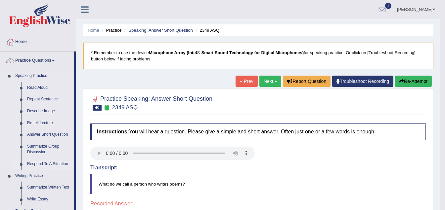
click at [54, 164] on link "Respond To A Situation" at bounding box center [49, 165] width 50 height 12
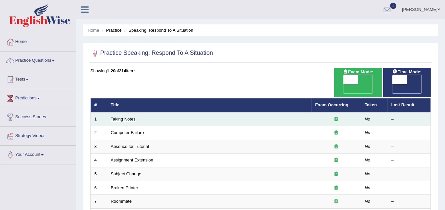
click at [124, 117] on link "Taking Notes" at bounding box center [123, 119] width 25 height 5
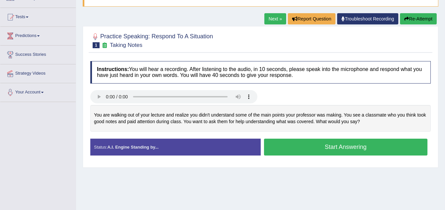
scroll to position [66, 0]
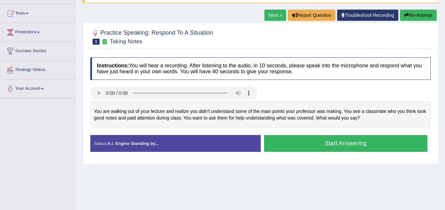
click at [317, 142] on button "Start Answering" at bounding box center [346, 143] width 164 height 17
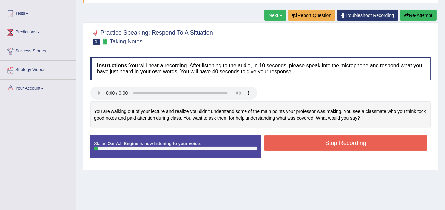
click at [317, 142] on button "Stop Recording" at bounding box center [346, 143] width 164 height 15
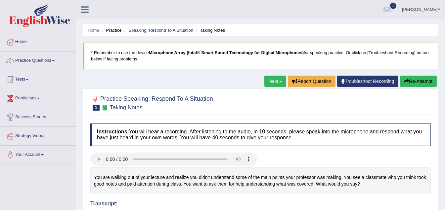
scroll to position [0, 0]
click at [54, 59] on link "Practice Questions" at bounding box center [37, 60] width 75 height 17
